Goal: Information Seeking & Learning: Learn about a topic

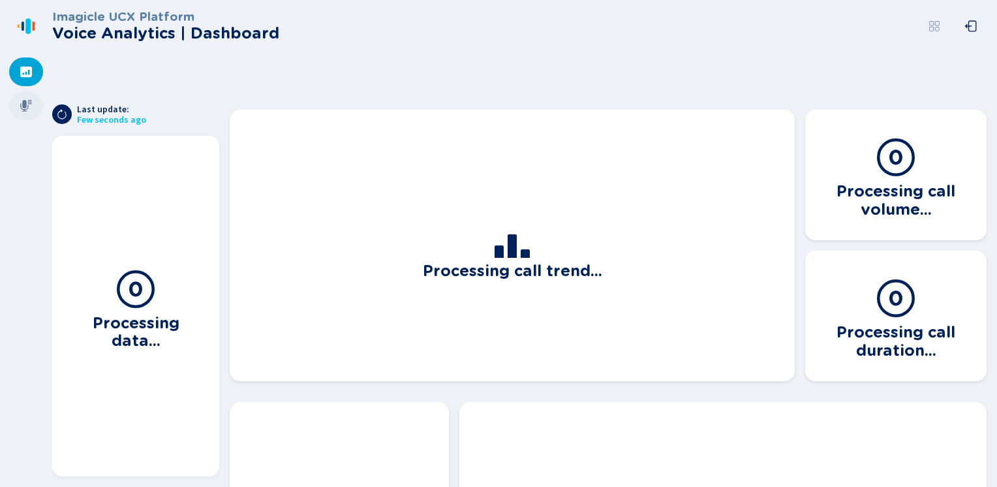
click at [23, 108] on icon at bounding box center [26, 105] width 13 height 13
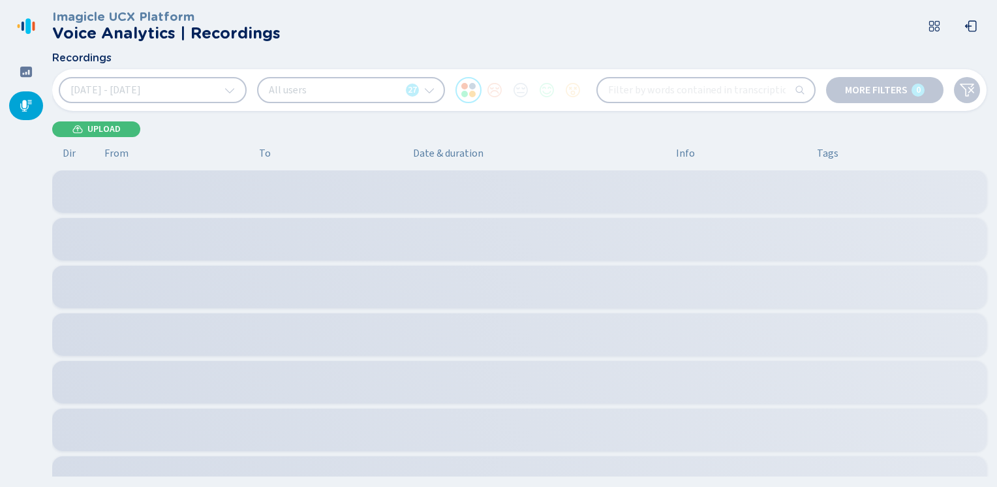
click at [99, 111] on div "[DATE] - [DATE] All users 27 More filters 0" at bounding box center [519, 90] width 935 height 42
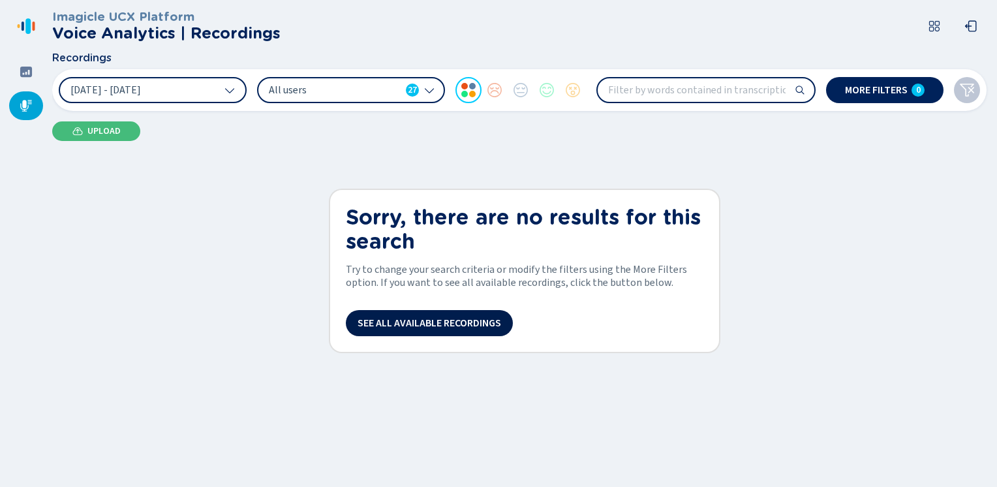
click at [405, 320] on span "See all available recordings" at bounding box center [430, 323] width 144 height 10
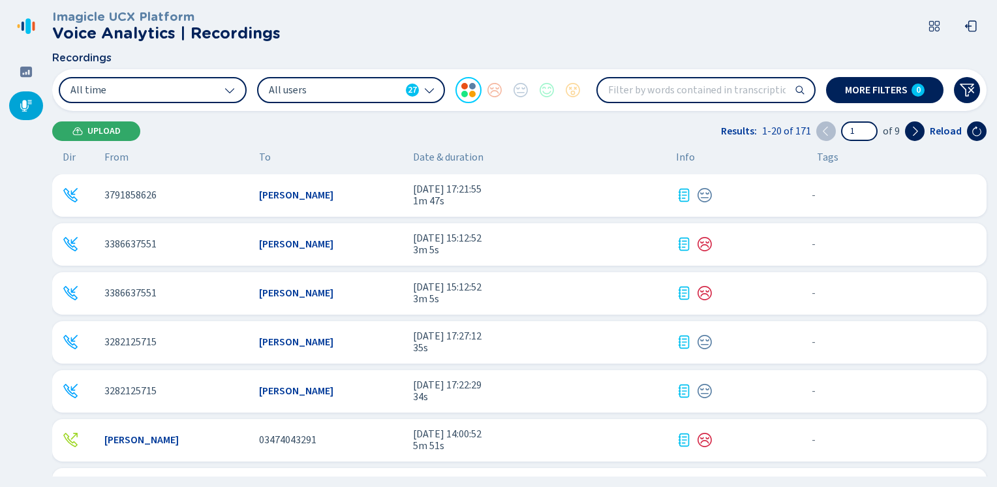
click at [97, 127] on span "Upload" at bounding box center [103, 131] width 33 height 10
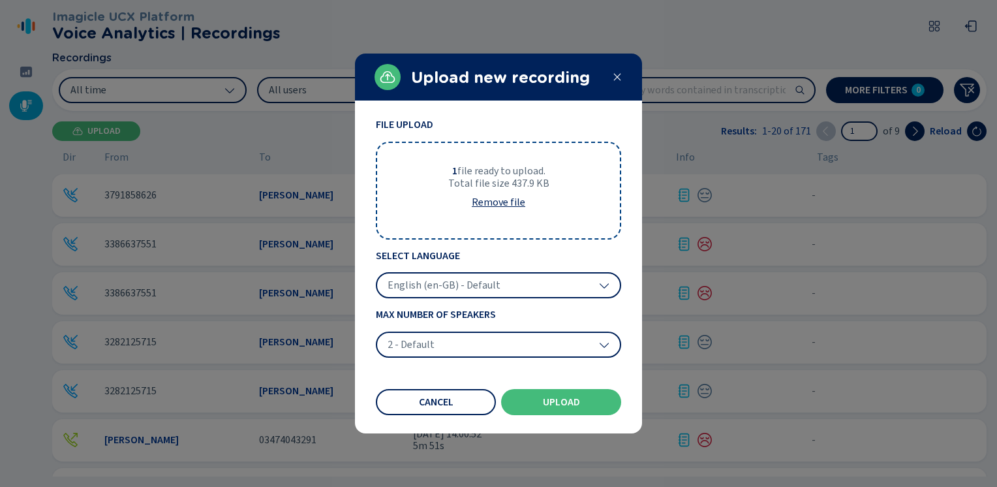
click at [444, 289] on span "English (en-GB) - Default" at bounding box center [444, 285] width 113 height 13
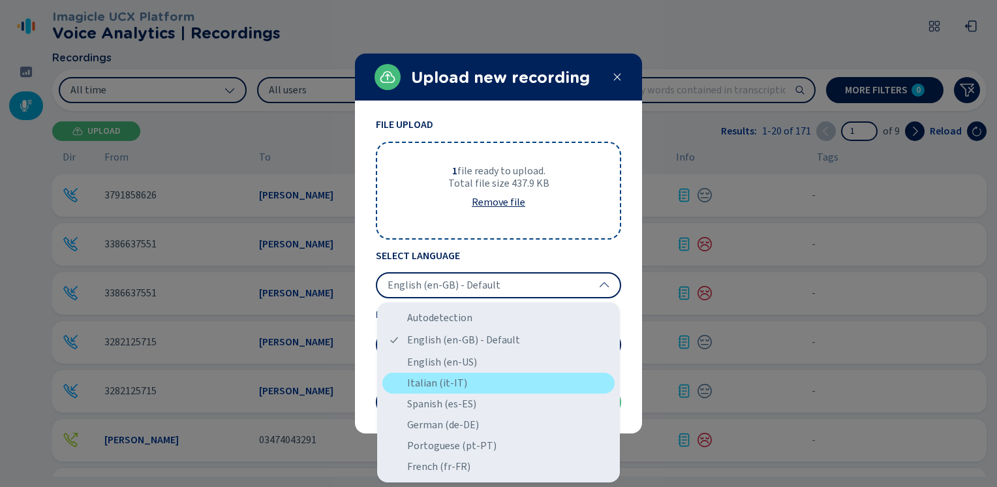
click at [423, 381] on div "Italian (it-IT)" at bounding box center [498, 383] width 232 height 21
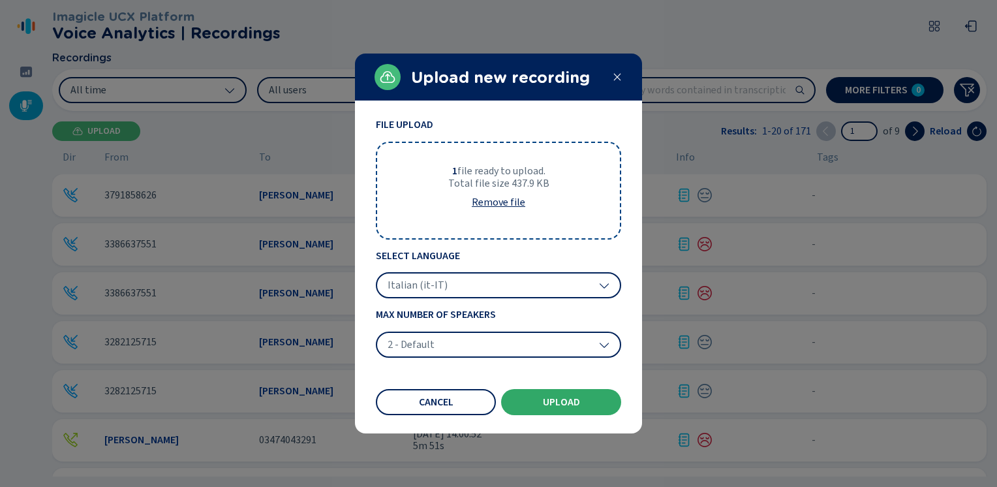
click at [555, 399] on span "Upload" at bounding box center [561, 402] width 37 height 10
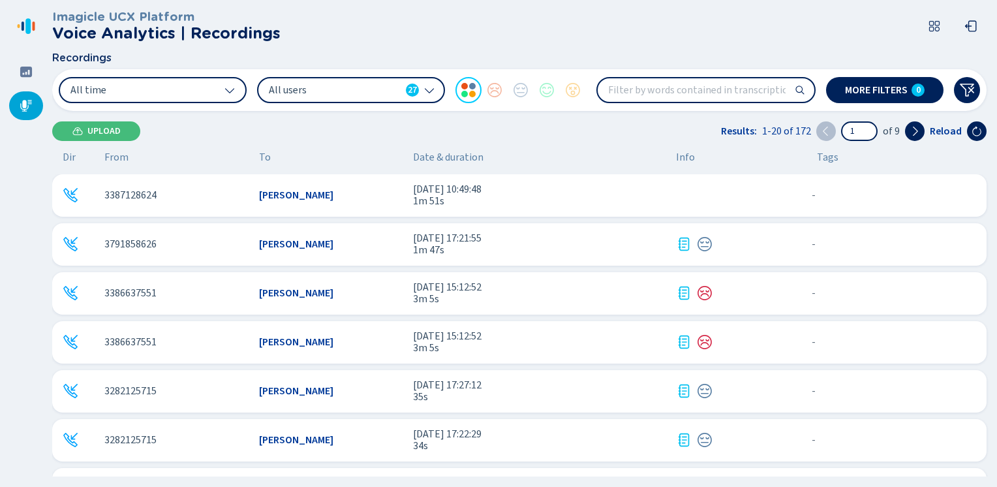
click at [632, 191] on span "[DATE] 10:49:48" at bounding box center [539, 189] width 253 height 12
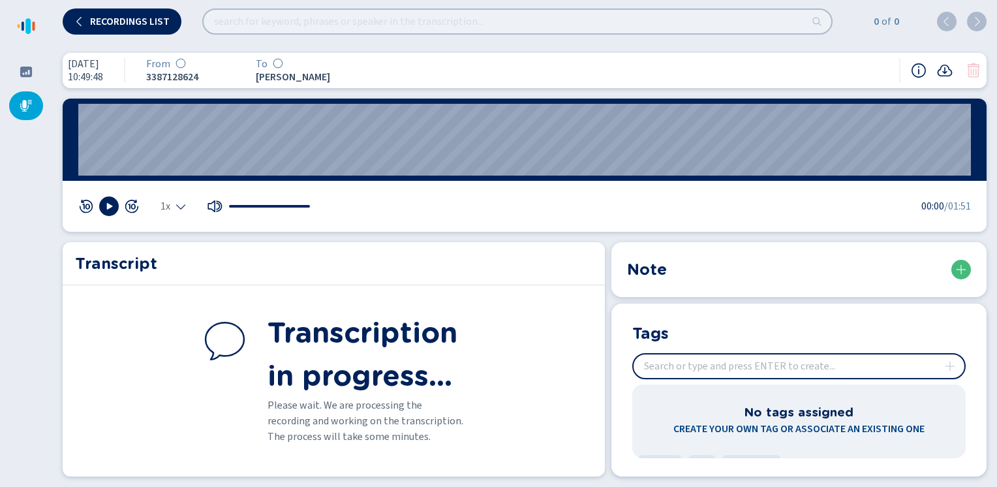
click at [670, 45] on div "[DATE] 10:49:48 From 3387128624 To [PERSON_NAME] 00:23 1x 00:00 /01:51 Transcri…" at bounding box center [524, 264] width 945 height 444
click at [501, 277] on div "Transcript" at bounding box center [334, 263] width 542 height 43
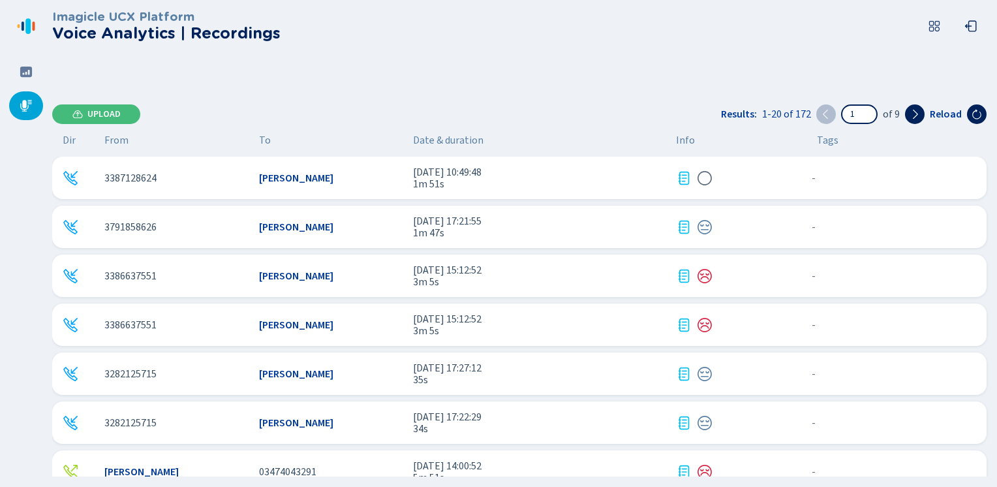
click at [683, 176] on icon at bounding box center [684, 178] width 16 height 16
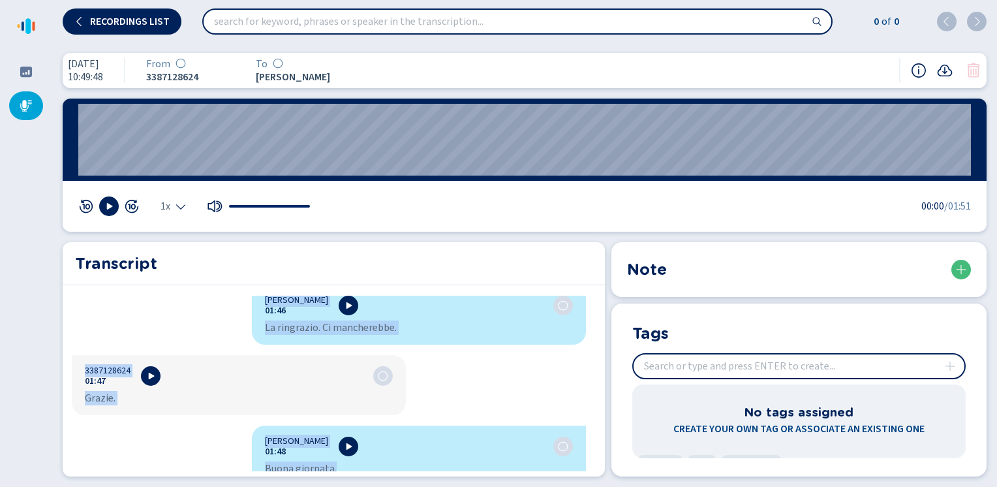
scroll to position [1508, 0]
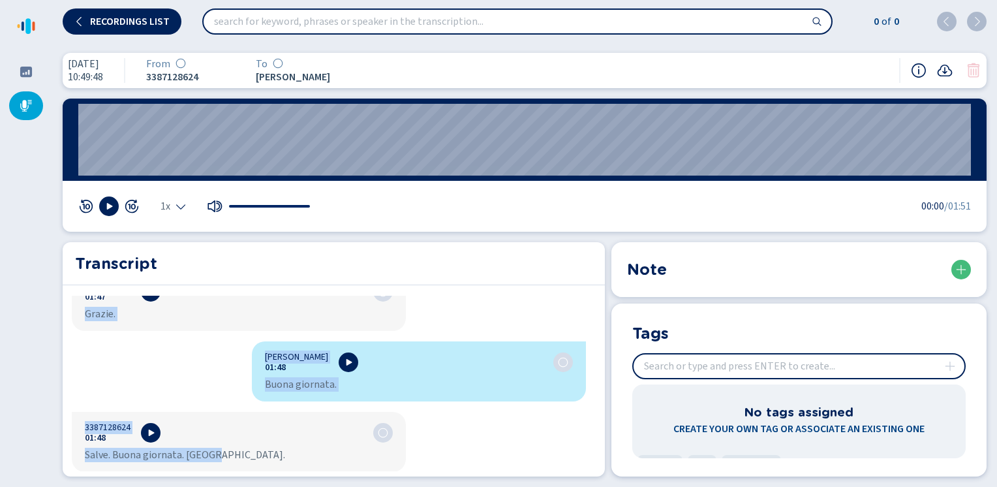
drag, startPoint x: 259, startPoint y: 312, endPoint x: 329, endPoint y: 495, distance: 195.6
click at [329, 486] on html "Please wait, loading app... Recordings list 0 of 0 6 ago 2025 10:49:48 From 338…" at bounding box center [498, 243] width 997 height 487
copy div "Susanna Bevilacqua 00:02 Banca. Carla. Come posso aiutarla? 3387128624 00:07 Pr…"
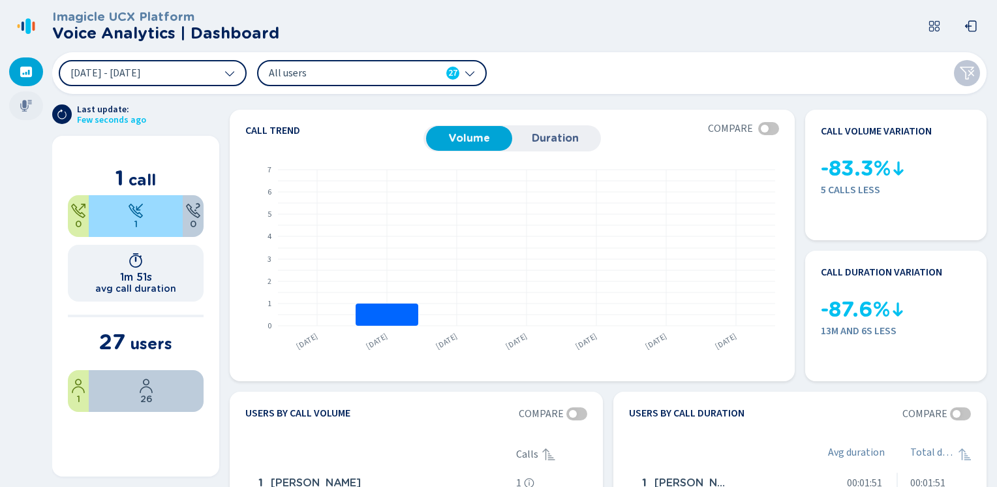
click at [24, 104] on icon at bounding box center [26, 106] width 12 height 12
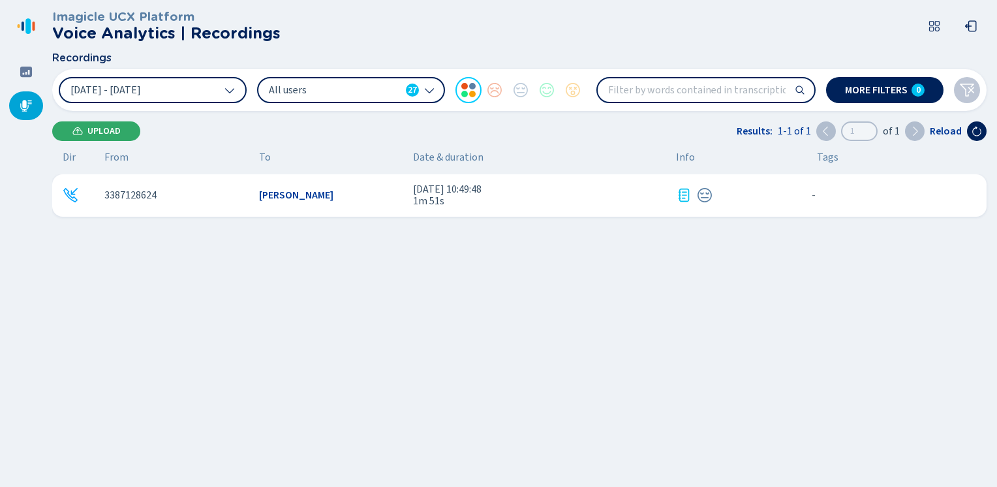
click at [101, 132] on span "Upload" at bounding box center [103, 131] width 33 height 10
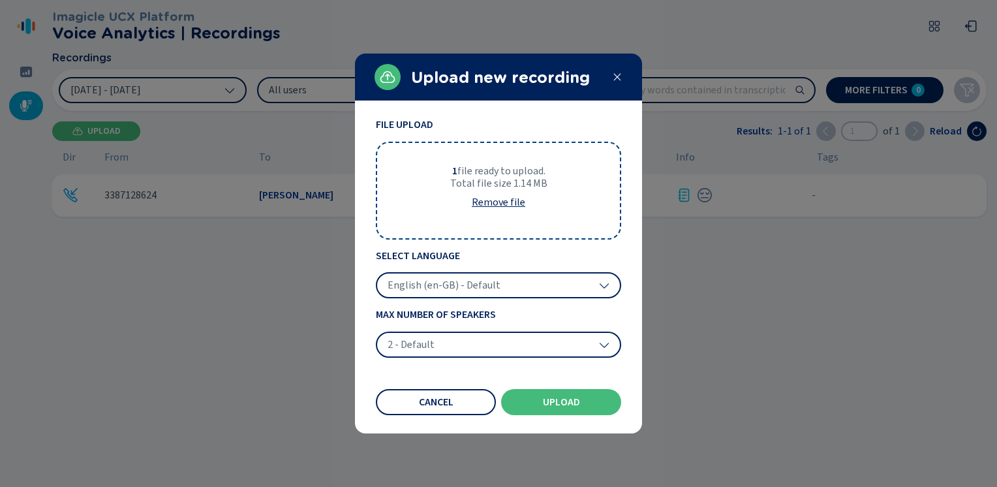
click at [495, 294] on div "English (en-GB) - Default" at bounding box center [498, 285] width 245 height 26
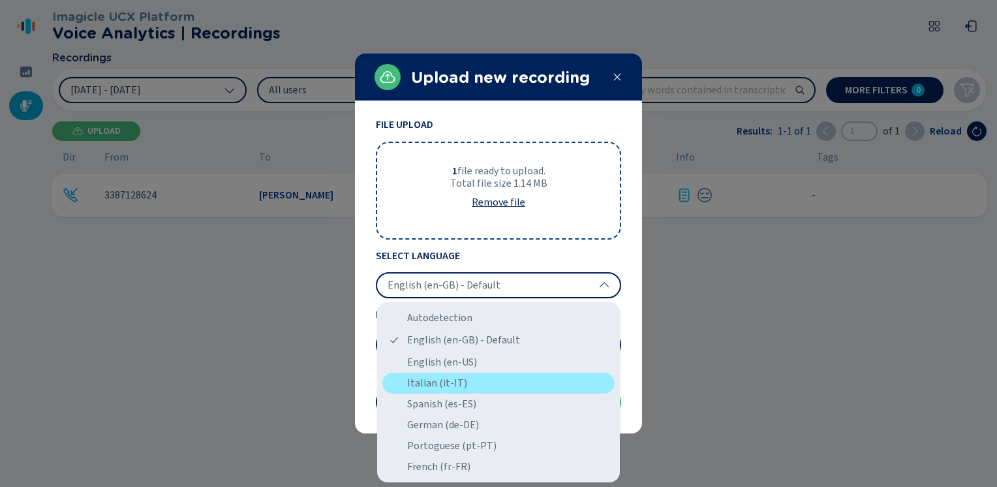
click at [426, 382] on div "Italian (it-IT)" at bounding box center [498, 383] width 232 height 21
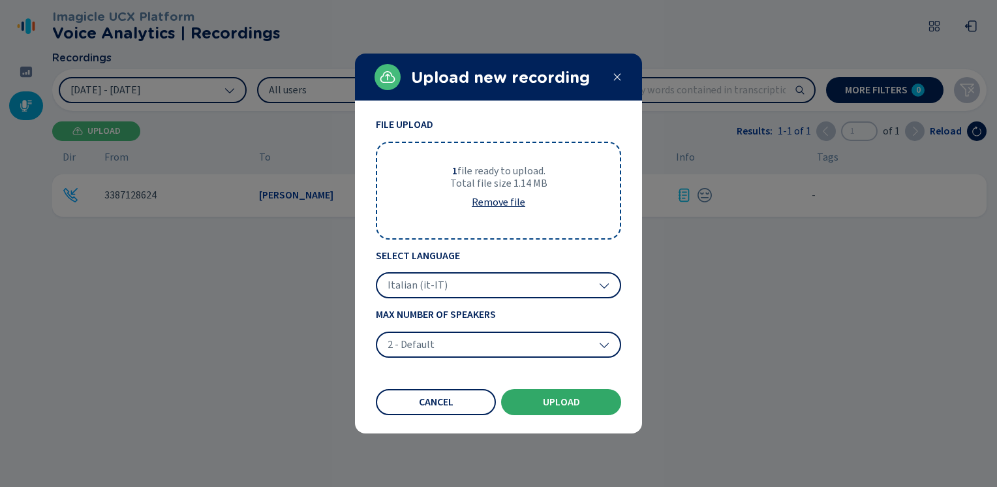
click at [551, 401] on span "Upload" at bounding box center [561, 402] width 37 height 10
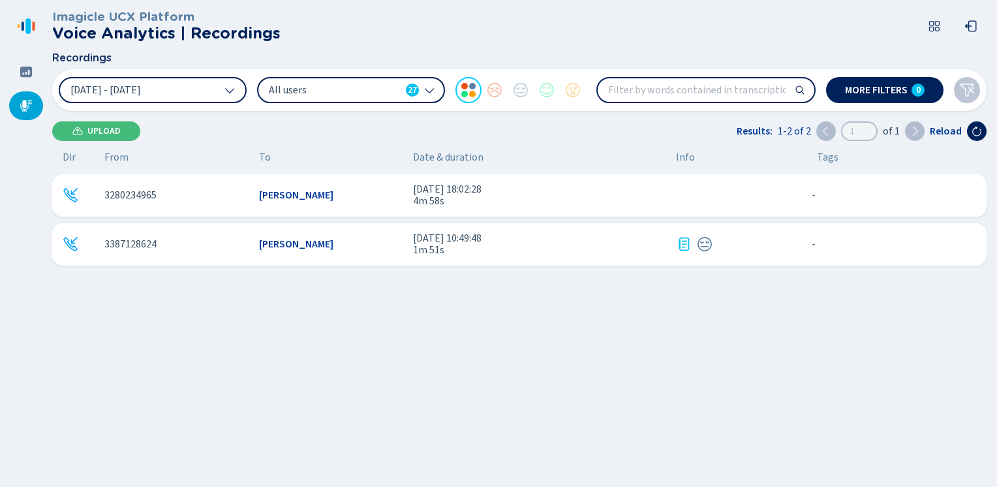
click at [603, 195] on span "7 ago 2025 - 18:02:28" at bounding box center [539, 189] width 253 height 12
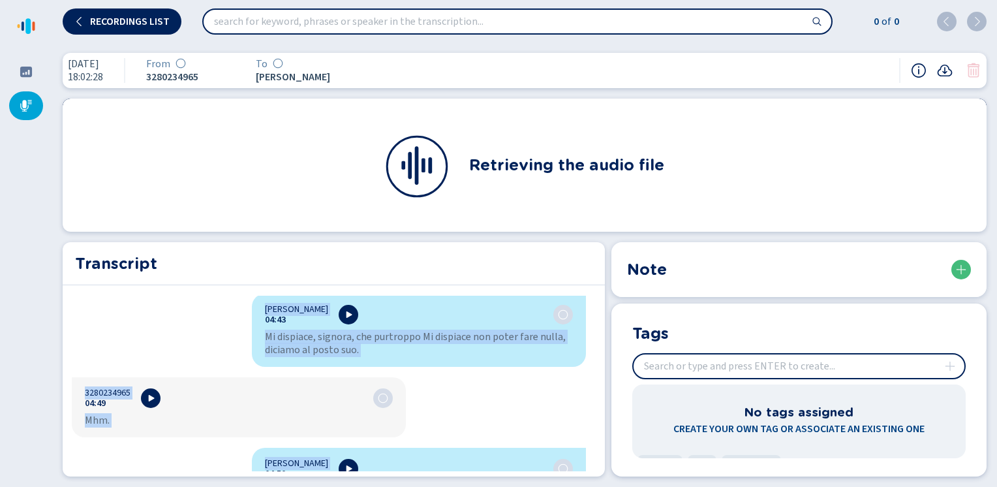
scroll to position [5116, 0]
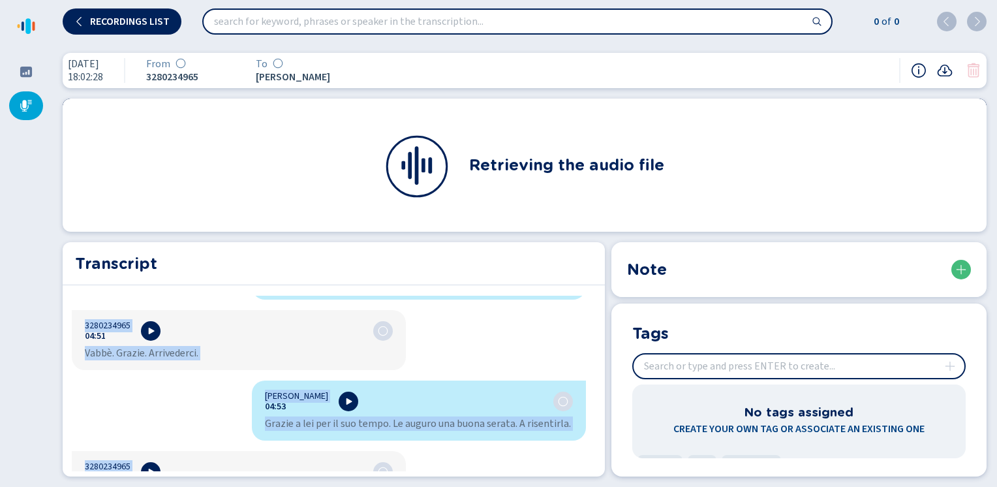
drag, startPoint x: 260, startPoint y: 308, endPoint x: 469, endPoint y: 492, distance: 278.4
click at [469, 486] on html "Please wait, loading app... Recordings list 0 of 0 7 ago 2025 18:02:28 From 328…" at bounding box center [498, 243] width 997 height 487
copy div "Fabio Negri 00:01 Benvenuto in Banca. Buonasera. Sono Fabio. 3280234965 00:05 P…"
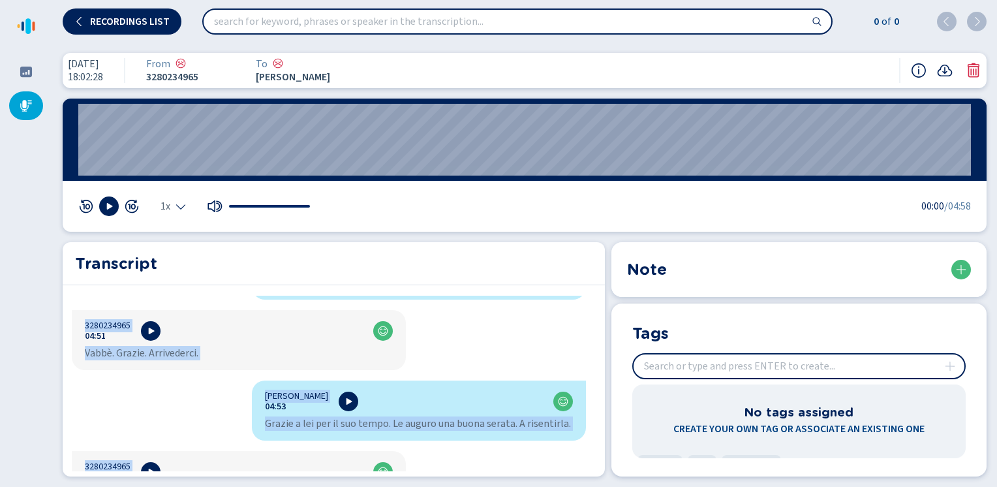
click at [24, 108] on icon at bounding box center [26, 105] width 13 height 13
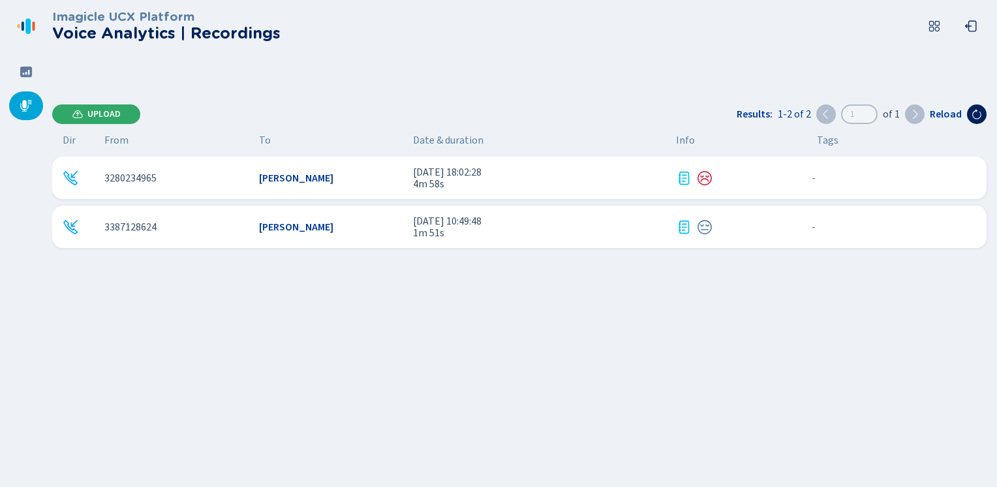
click at [102, 116] on span "Upload" at bounding box center [103, 114] width 33 height 10
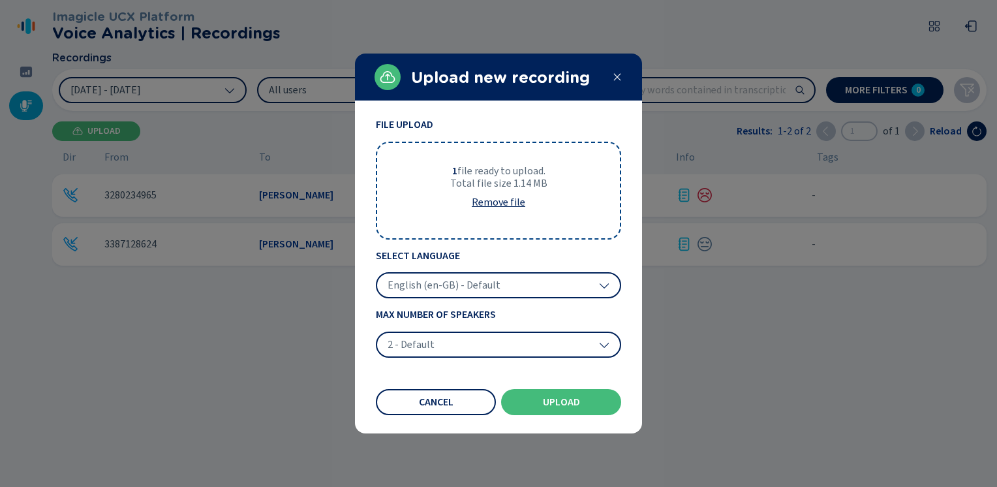
click at [477, 283] on span "English (en-GB) - Default" at bounding box center [444, 285] width 113 height 13
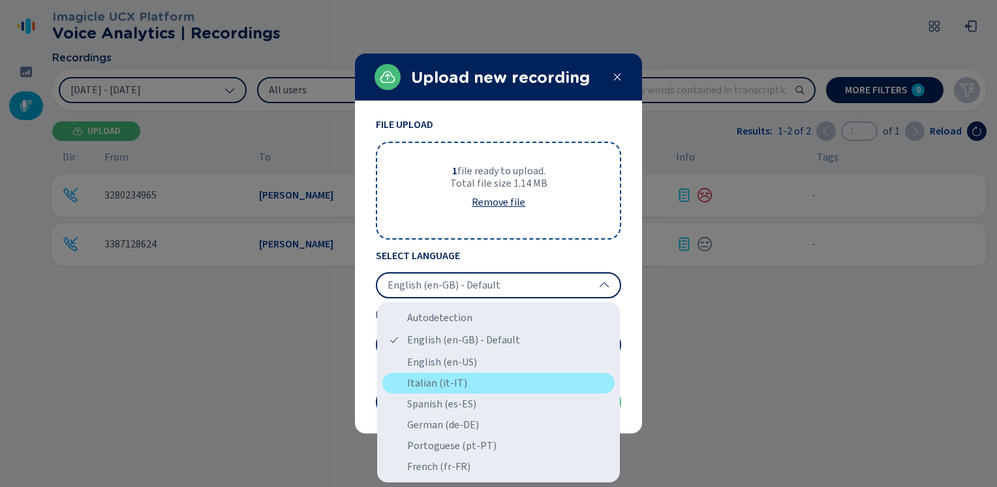
click at [423, 386] on div "Italian (it-IT)" at bounding box center [498, 383] width 232 height 21
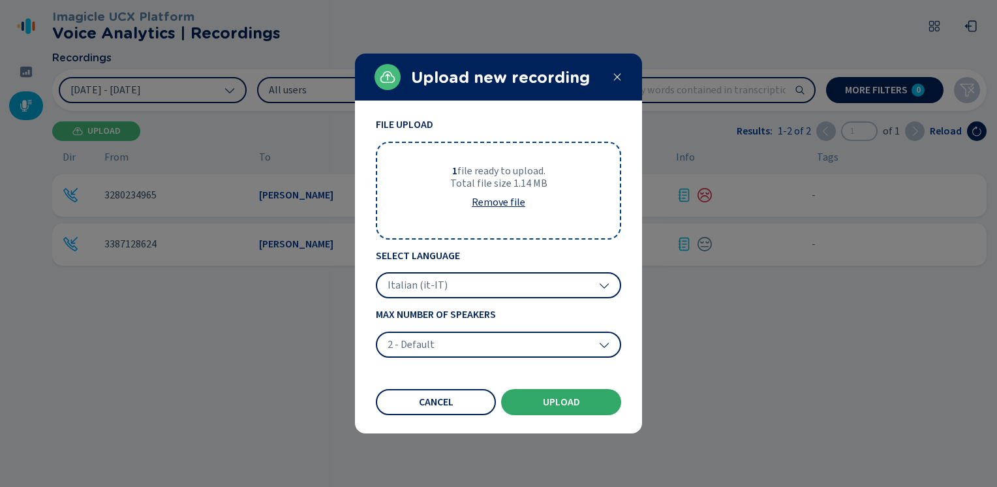
click at [569, 403] on span "Upload" at bounding box center [561, 402] width 37 height 10
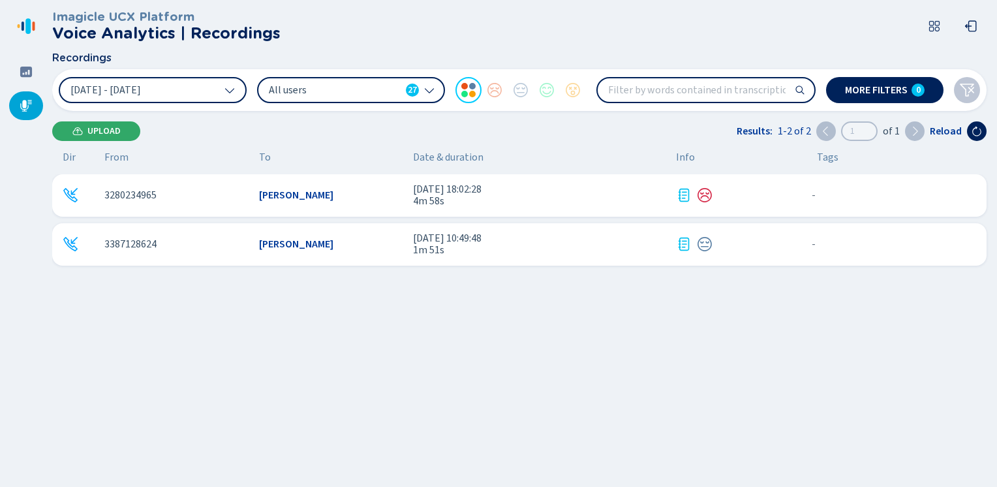
click at [99, 127] on span "Upload" at bounding box center [103, 131] width 33 height 10
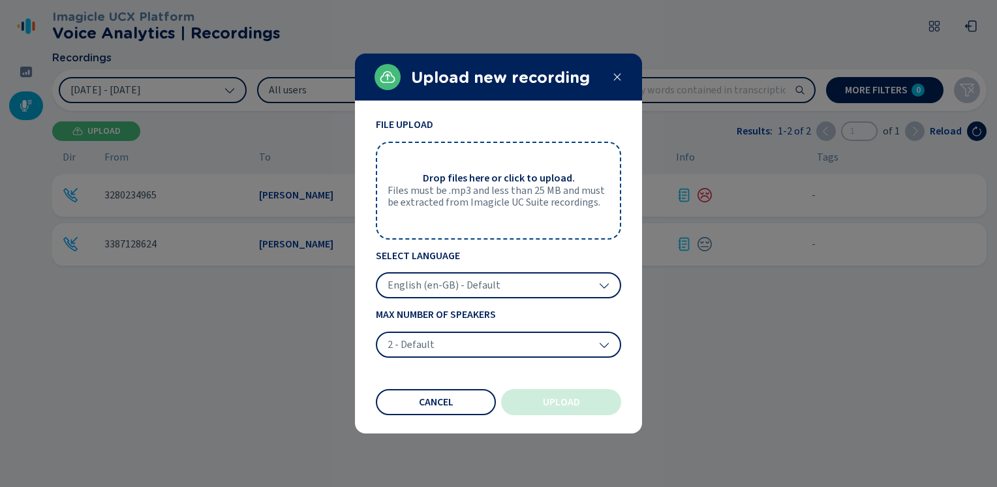
click at [617, 74] on icon at bounding box center [617, 77] width 10 height 10
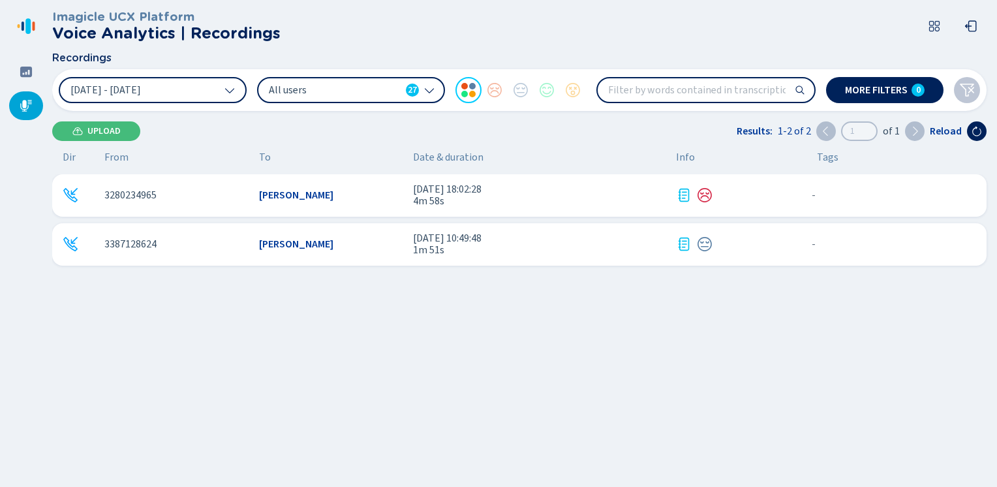
click at [12, 102] on div at bounding box center [26, 105] width 34 height 29
click at [25, 104] on icon at bounding box center [26, 106] width 12 height 12
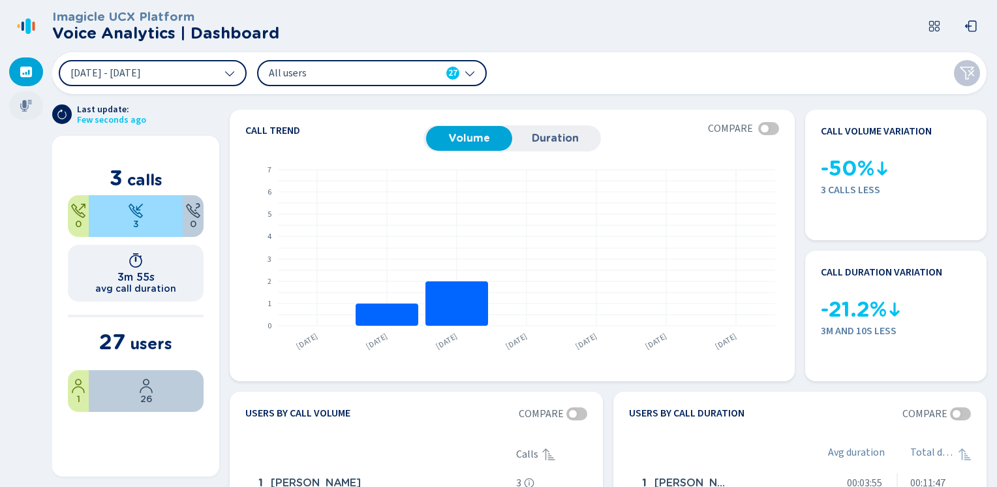
click at [31, 106] on icon at bounding box center [26, 105] width 13 height 13
click at [21, 108] on icon at bounding box center [26, 106] width 12 height 12
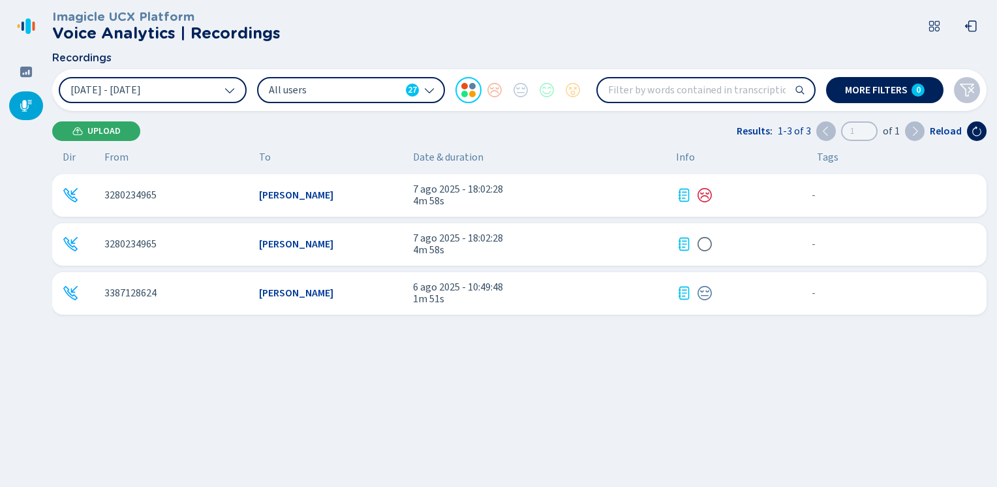
click at [84, 129] on button "Upload" at bounding box center [96, 131] width 88 height 20
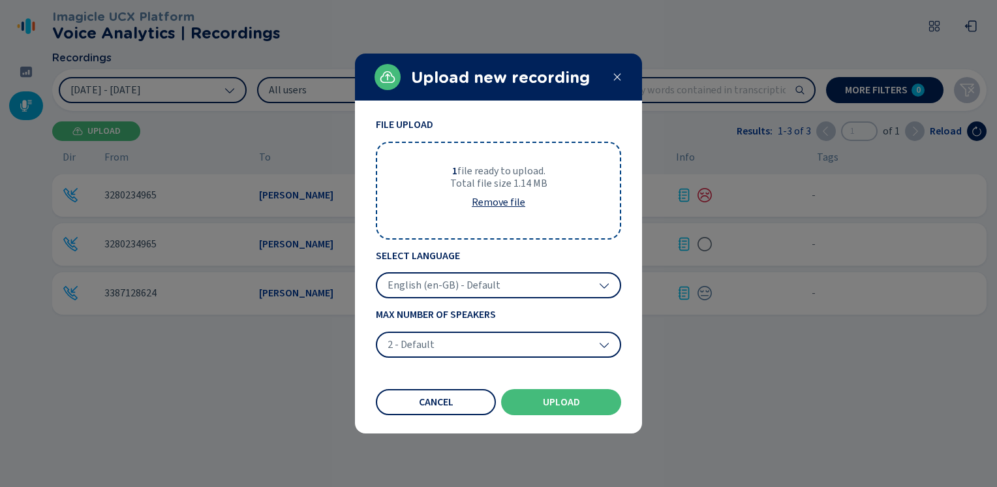
click at [457, 281] on span "English (en-GB) - Default" at bounding box center [444, 285] width 113 height 13
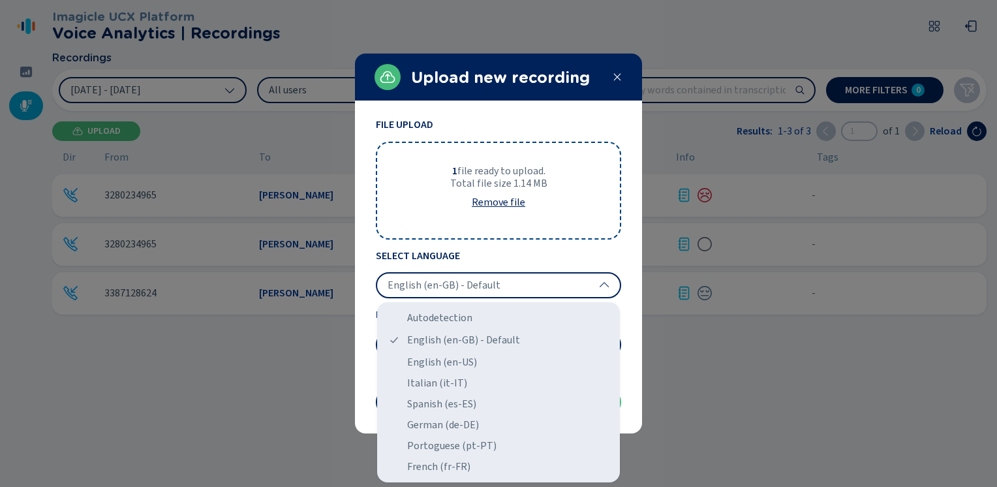
click at [432, 381] on div "Italian (it-IT)" at bounding box center [498, 383] width 232 height 21
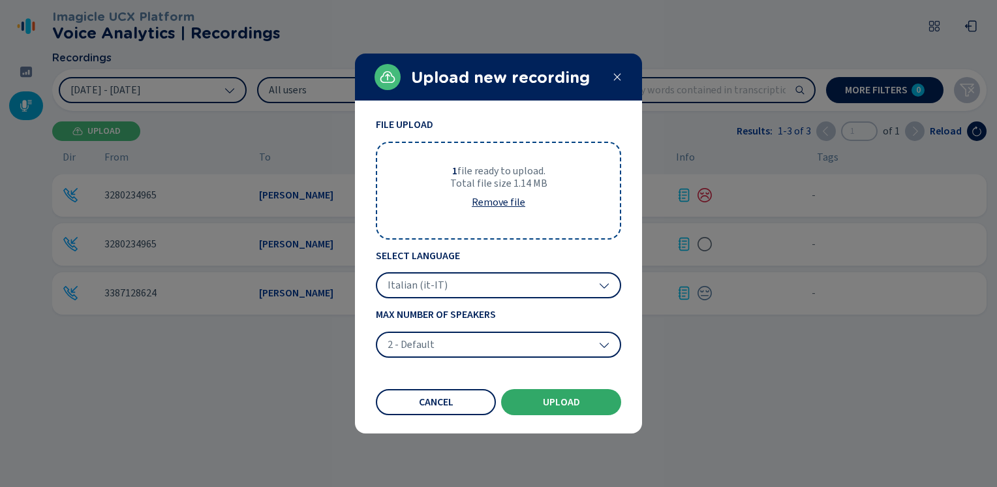
click at [550, 401] on span "Upload" at bounding box center [561, 402] width 37 height 10
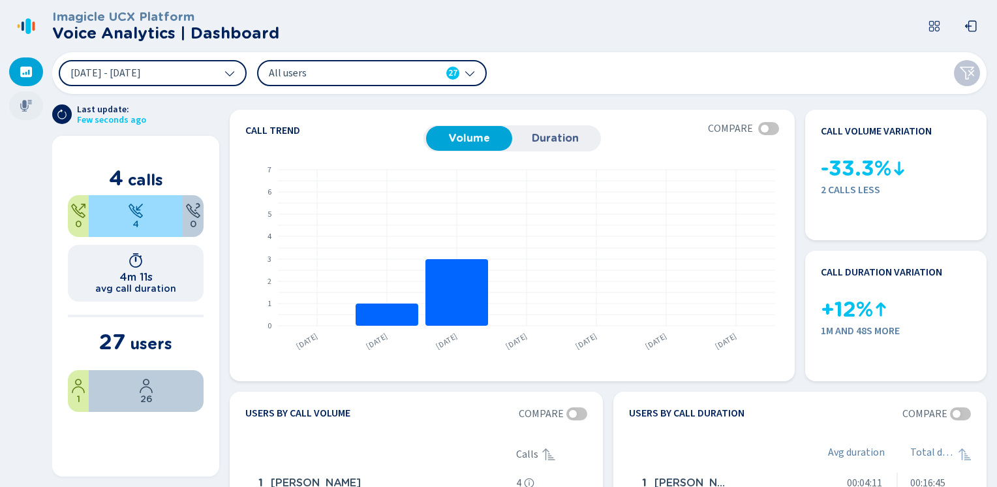
click at [22, 104] on icon at bounding box center [26, 105] width 13 height 13
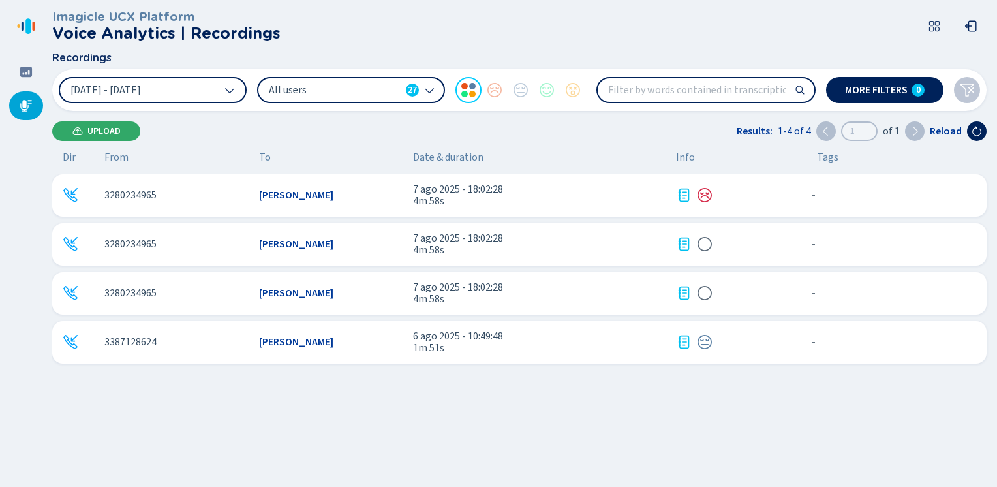
click at [106, 127] on span "Upload" at bounding box center [103, 131] width 33 height 10
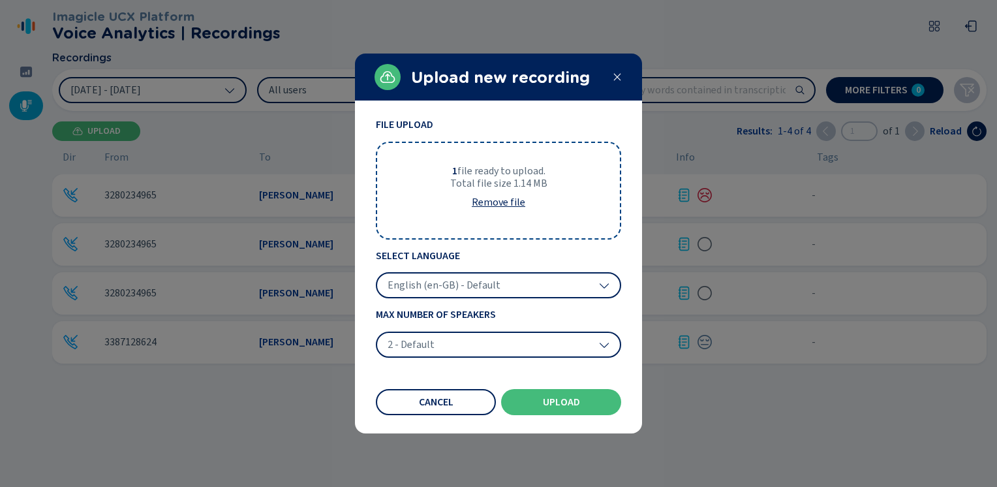
click at [439, 279] on span "English (en-GB) - Default" at bounding box center [444, 285] width 113 height 13
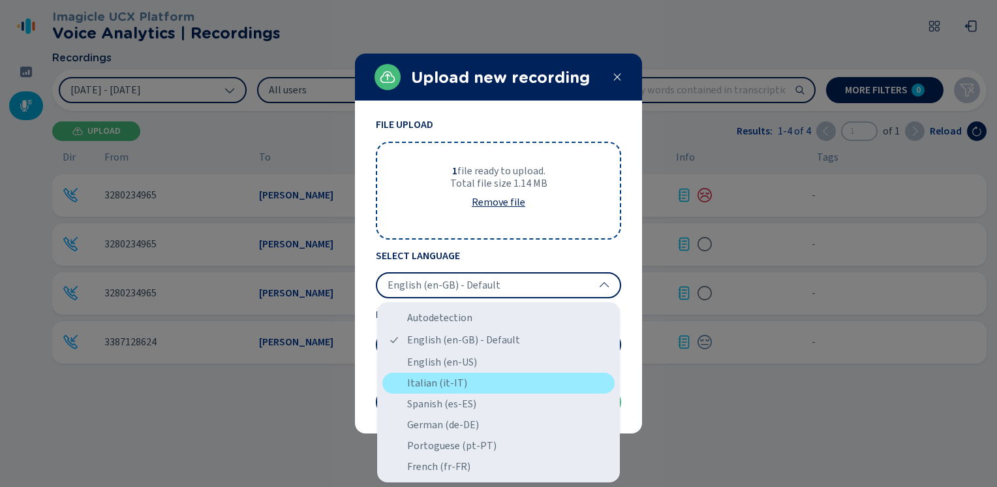
click at [425, 382] on div "Italian (it-IT)" at bounding box center [498, 383] width 232 height 21
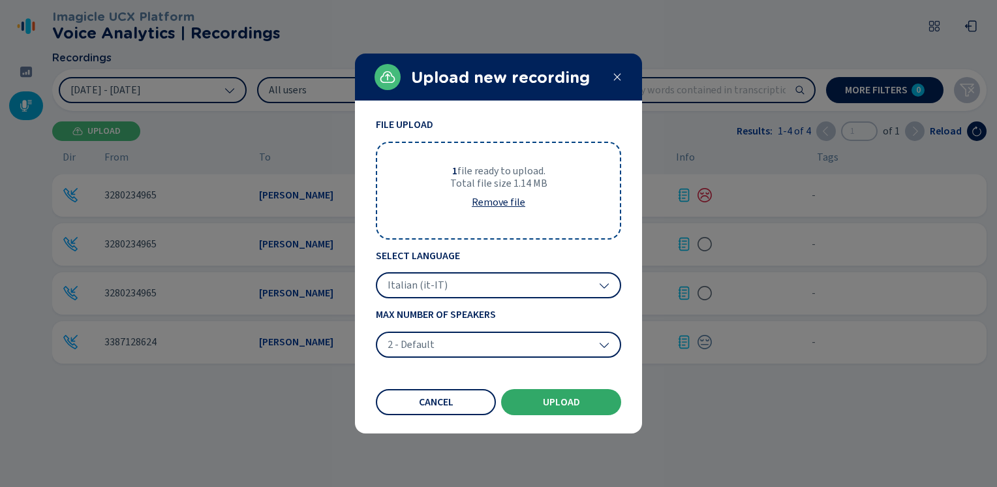
click at [571, 403] on span "Upload" at bounding box center [561, 402] width 37 height 10
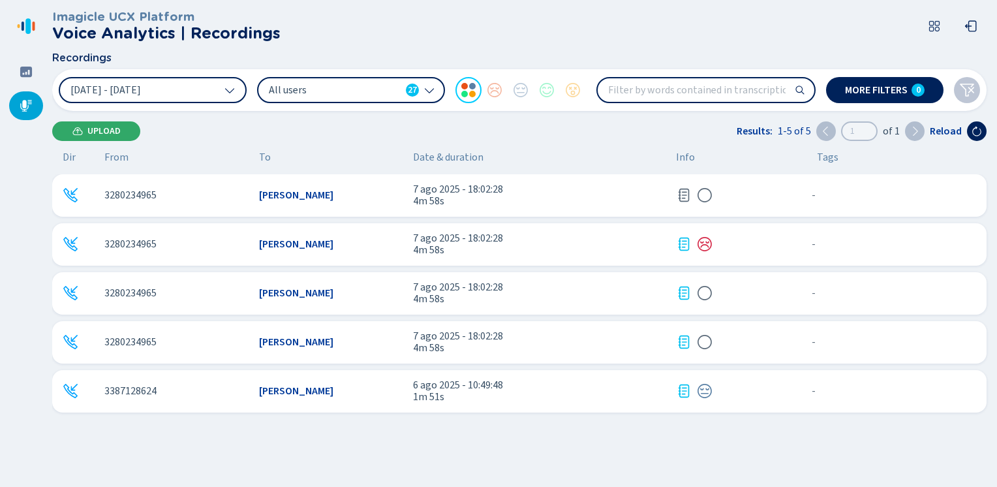
click at [99, 131] on span "Upload" at bounding box center [103, 131] width 33 height 10
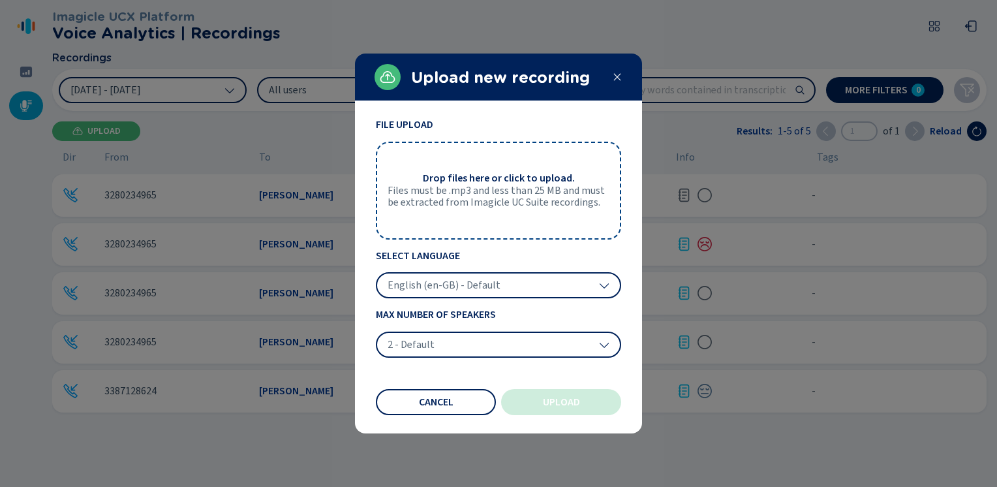
click at [210, 93] on div at bounding box center [498, 243] width 997 height 487
click at [232, 87] on div at bounding box center [498, 243] width 997 height 487
click at [619, 81] on icon at bounding box center [617, 77] width 10 height 10
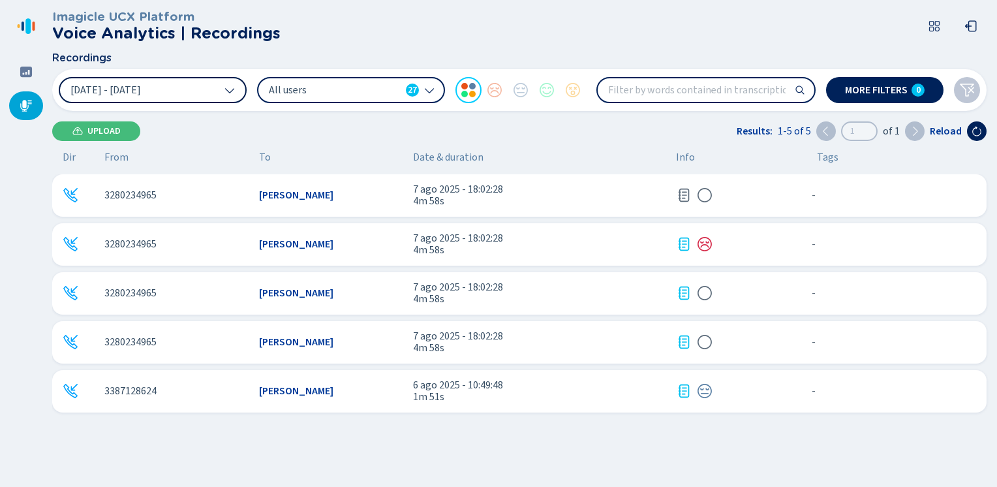
click at [230, 91] on icon at bounding box center [230, 90] width 10 height 10
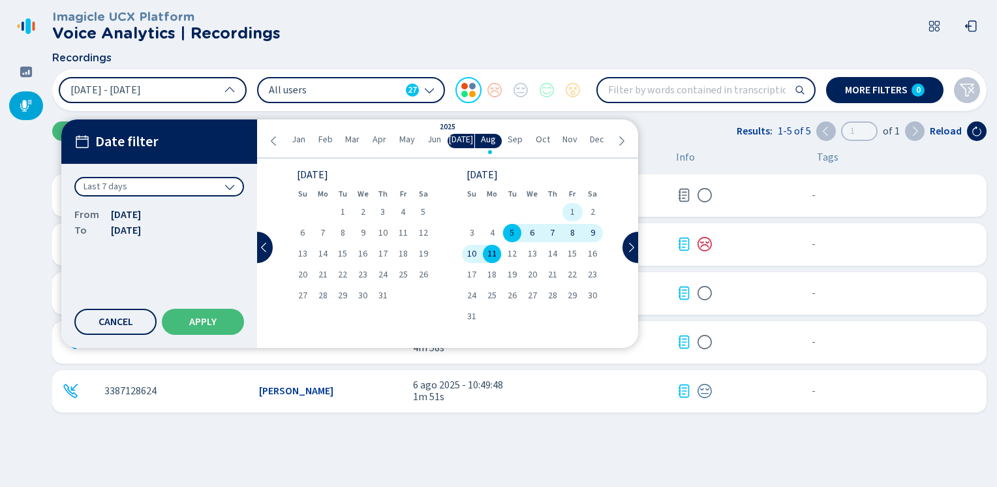
click at [570, 208] on span "1" at bounding box center [572, 212] width 5 height 9
click at [491, 255] on span "11" at bounding box center [492, 253] width 9 height 9
click at [211, 320] on span "Apply" at bounding box center [202, 322] width 27 height 10
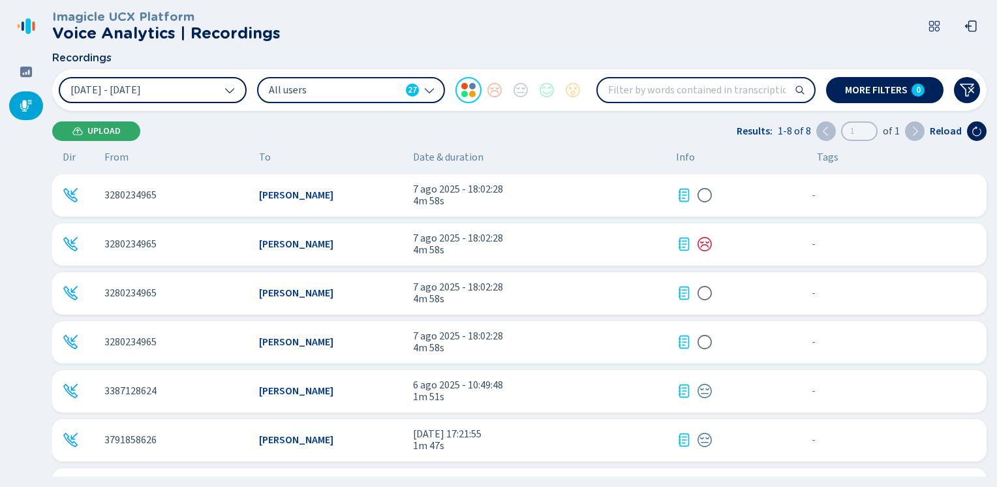
click at [91, 126] on span "Upload" at bounding box center [103, 131] width 33 height 10
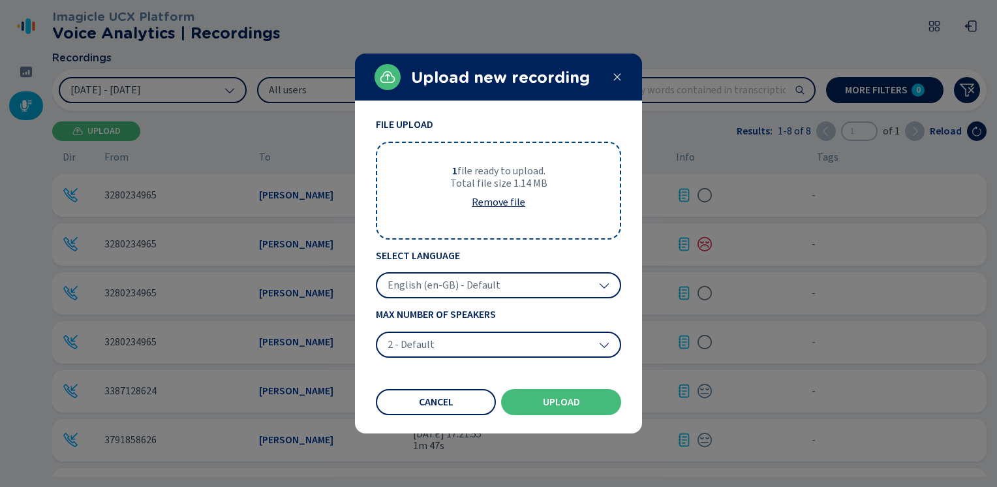
click at [461, 276] on div "English (en-GB) - Default" at bounding box center [498, 285] width 245 height 26
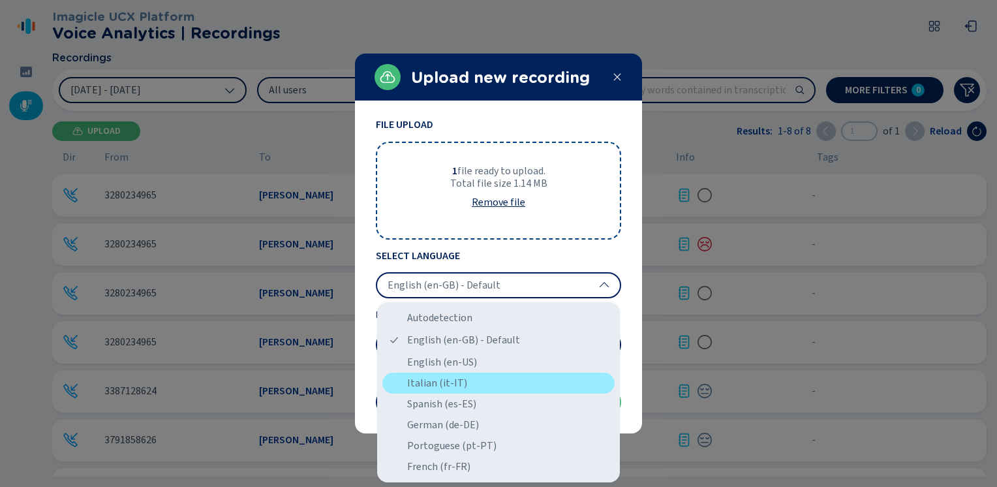
click at [428, 385] on div "Italian (it-IT)" at bounding box center [498, 383] width 232 height 21
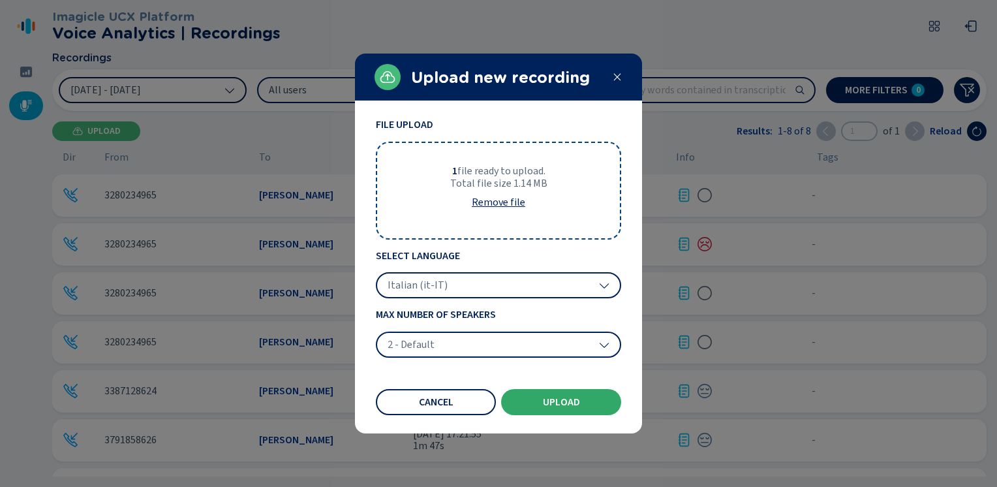
click at [542, 400] on button "Upload" at bounding box center [561, 402] width 120 height 26
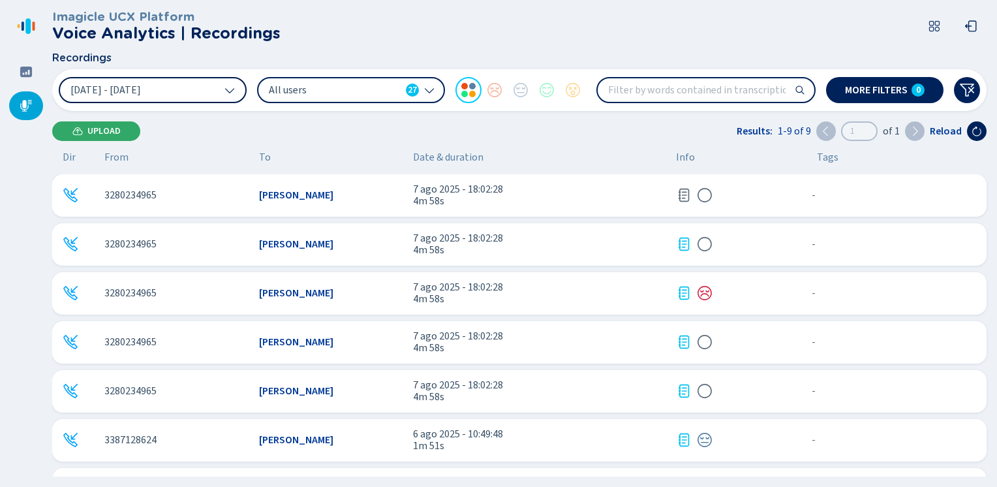
click at [105, 130] on span "Upload" at bounding box center [103, 131] width 33 height 10
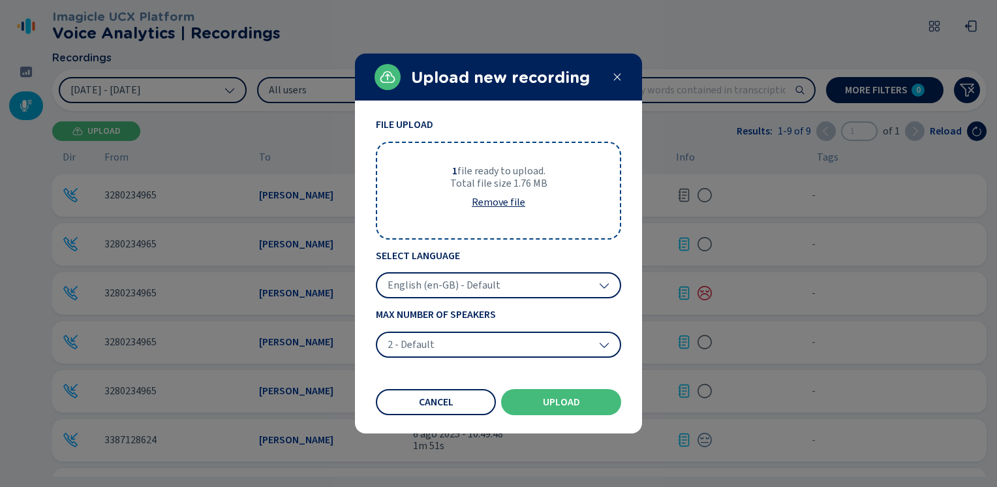
click at [446, 283] on span "English (en-GB) - Default" at bounding box center [444, 285] width 113 height 13
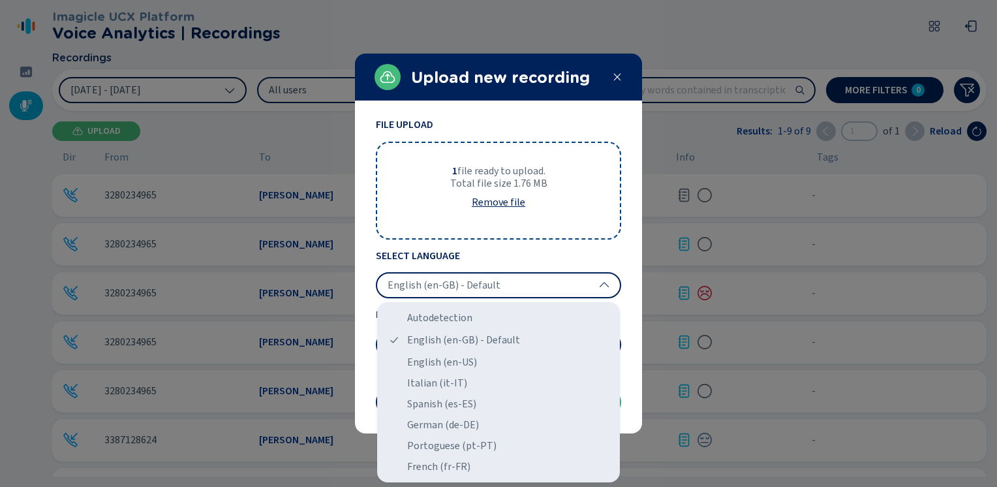
click at [421, 384] on div "Italian (it-IT)" at bounding box center [498, 383] width 232 height 21
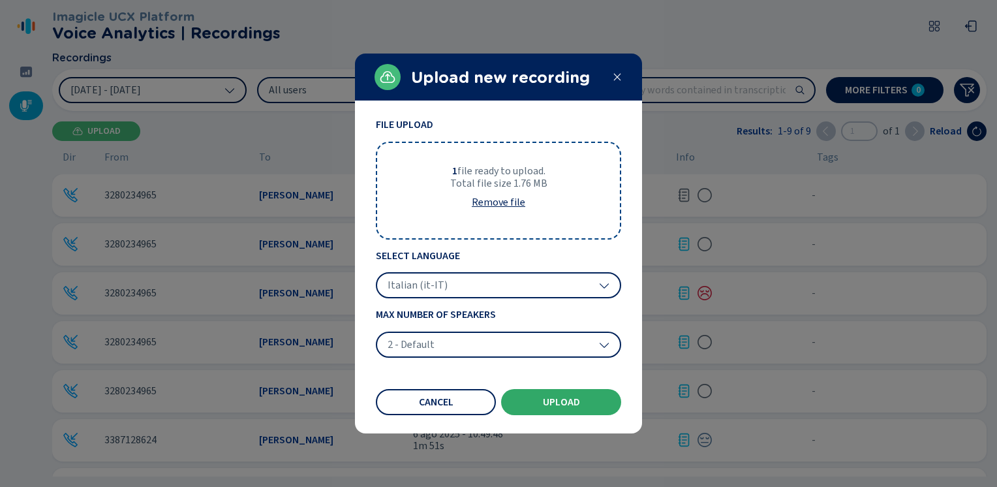
click at [535, 401] on button "Upload" at bounding box center [561, 402] width 120 height 26
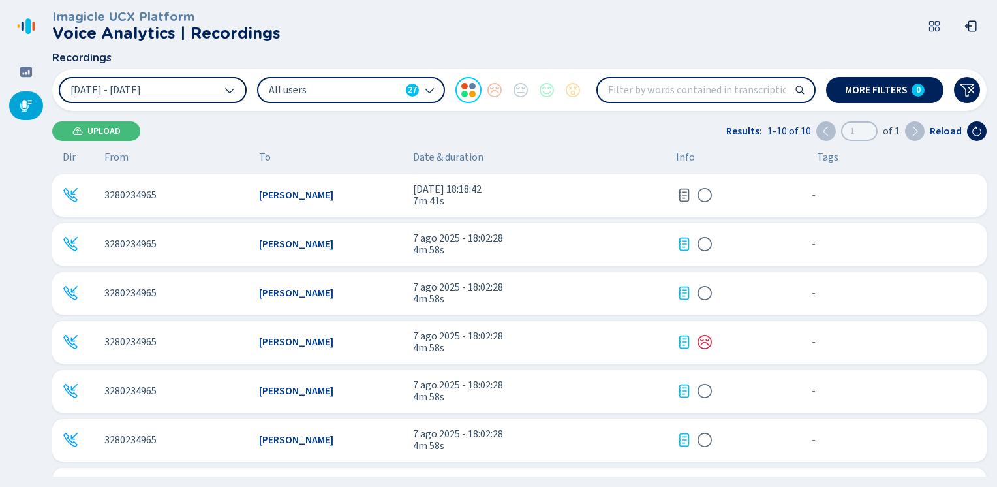
click at [688, 193] on icon at bounding box center [684, 195] width 16 height 16
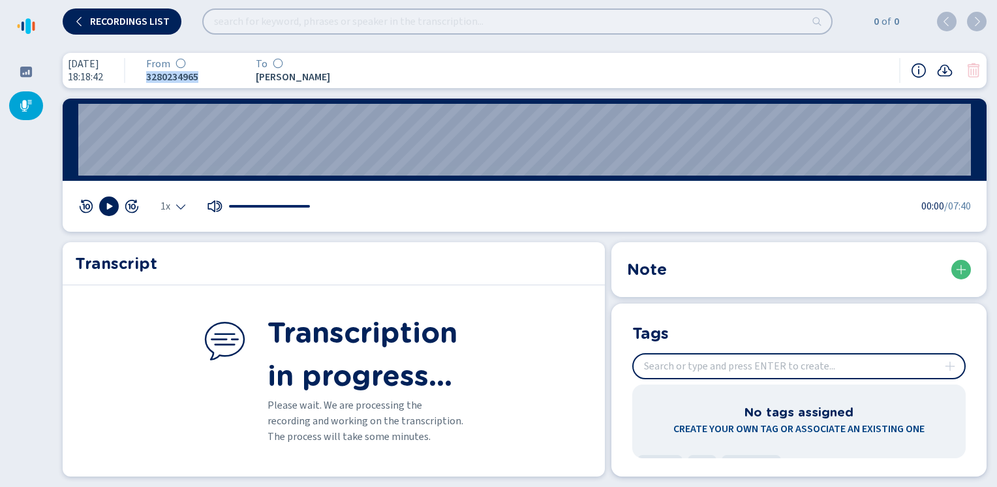
drag, startPoint x: 213, startPoint y: 84, endPoint x: 154, endPoint y: 78, distance: 59.0
click at [154, 78] on div "[DATE] 18:18:42 From 3280234965 To [PERSON_NAME]" at bounding box center [525, 70] width 924 height 35
copy span "3280234965"
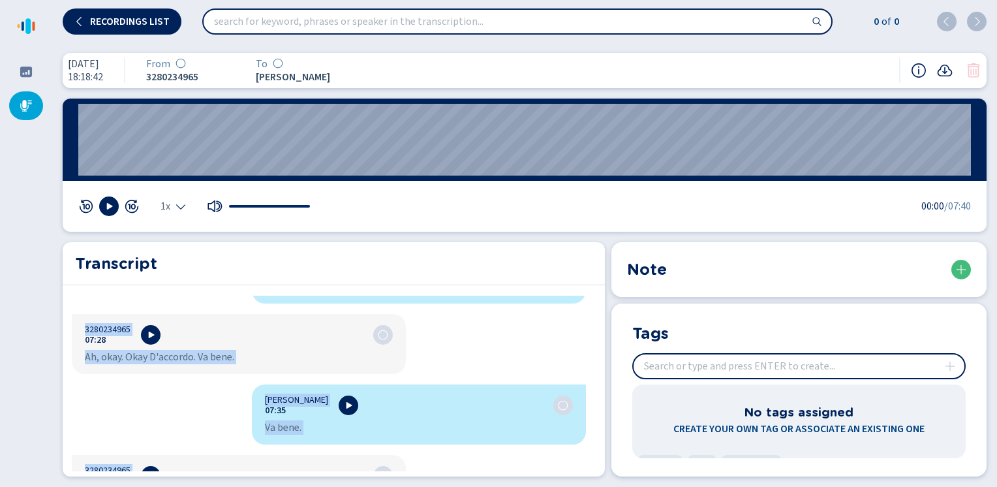
scroll to position [5440, 0]
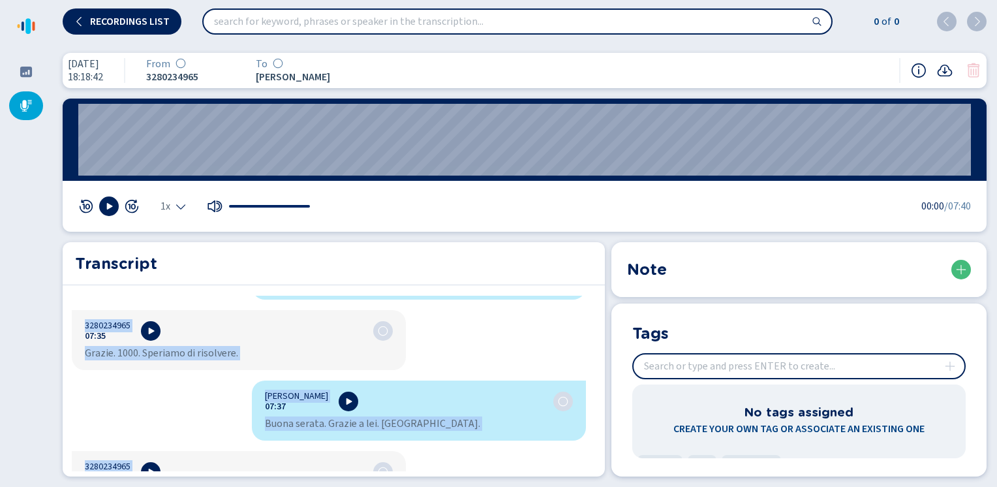
drag, startPoint x: 258, startPoint y: 309, endPoint x: 431, endPoint y: 515, distance: 268.3
click at [431, 486] on html "Please wait, loading app... Recordings list 0 of 0 [DATE] 18:18:42 From 3280234…" at bounding box center [498, 243] width 997 height 487
copy div "Lore Ipsumdol 45:28 Sitam. Consectetu. Adip Elit. Sedd eiusm temporin? 69233959…"
